Goal: Task Accomplishment & Management: Use online tool/utility

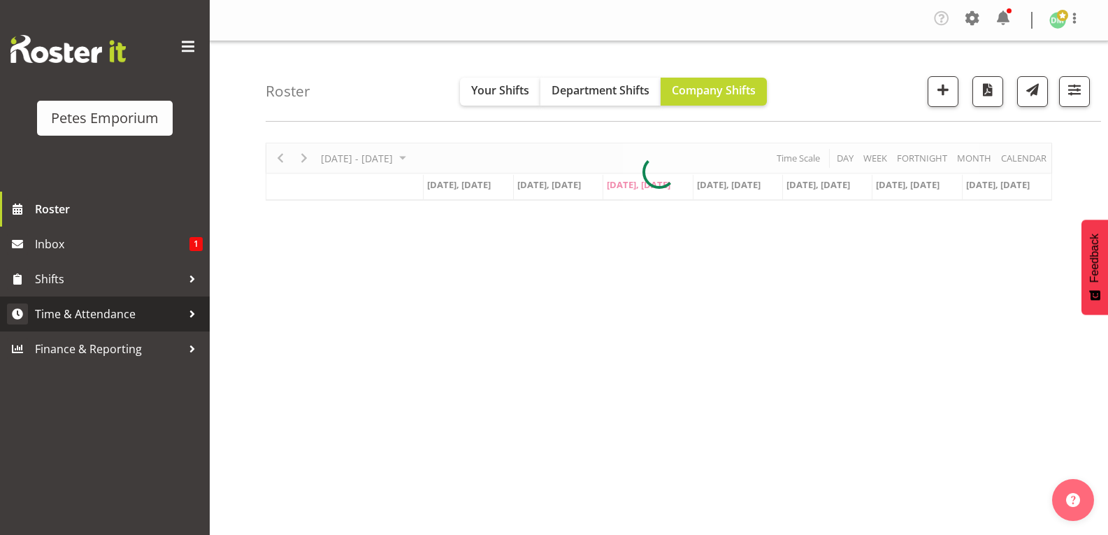
click at [131, 315] on span "Time & Attendance" at bounding box center [108, 313] width 147 height 21
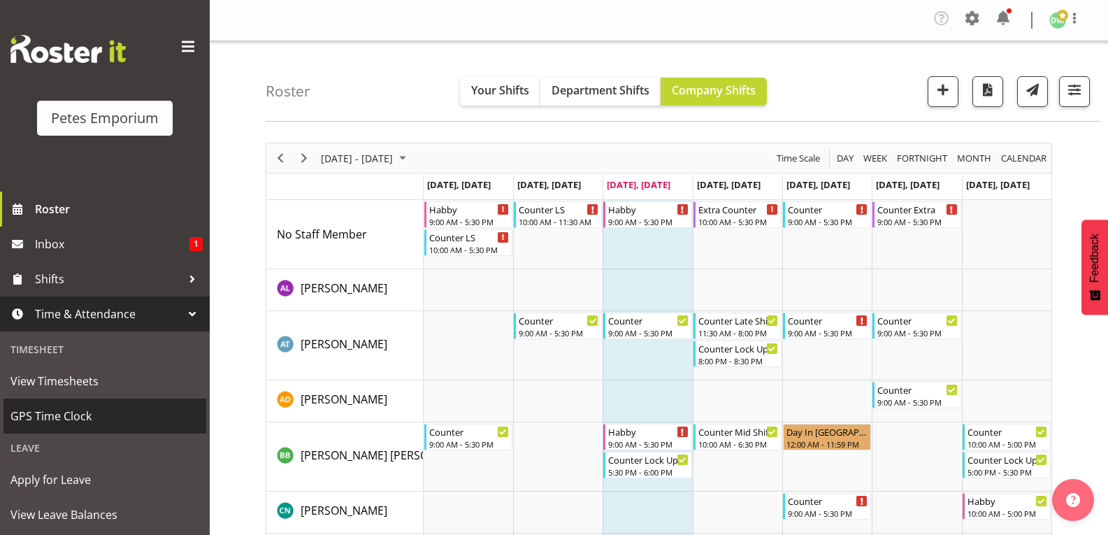
click at [84, 419] on span "GPS Time Clock" at bounding box center [104, 415] width 189 height 21
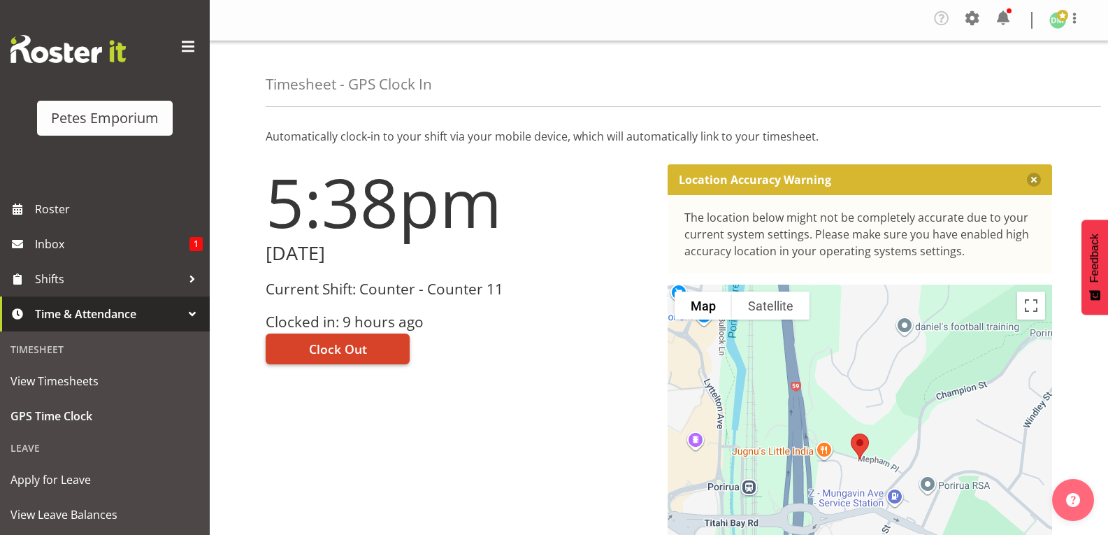
click at [358, 342] on span "Clock Out" at bounding box center [338, 349] width 58 height 18
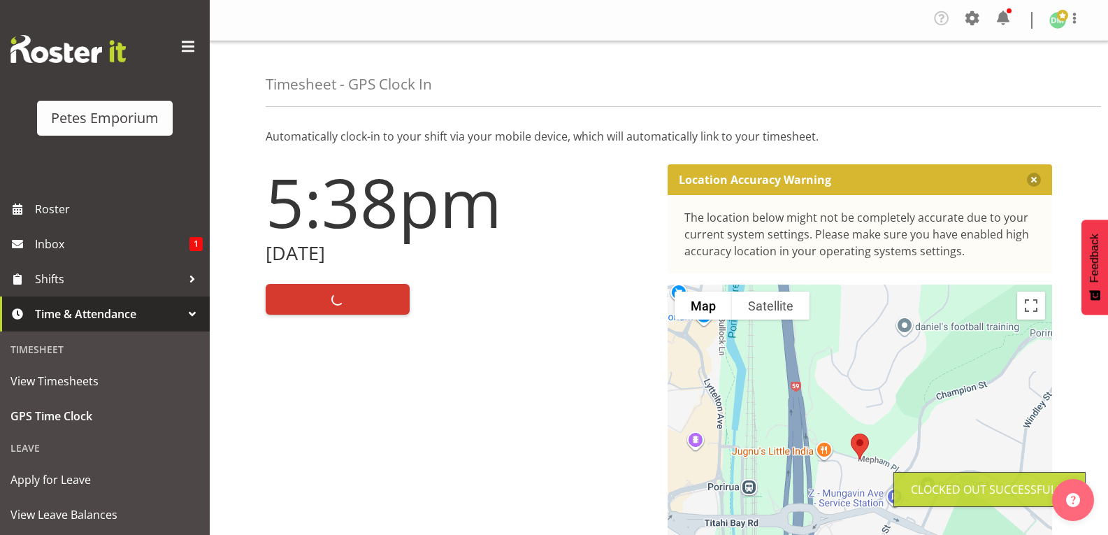
click at [1055, 19] on img at bounding box center [1057, 20] width 17 height 17
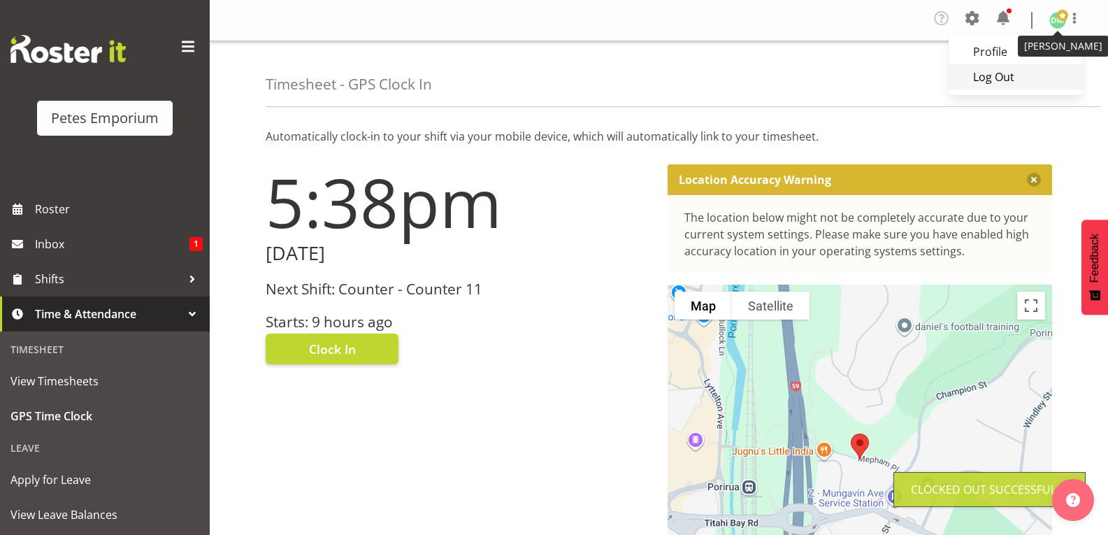
click at [991, 78] on link "Log Out" at bounding box center [1015, 76] width 134 height 25
